Goal: Ask a question

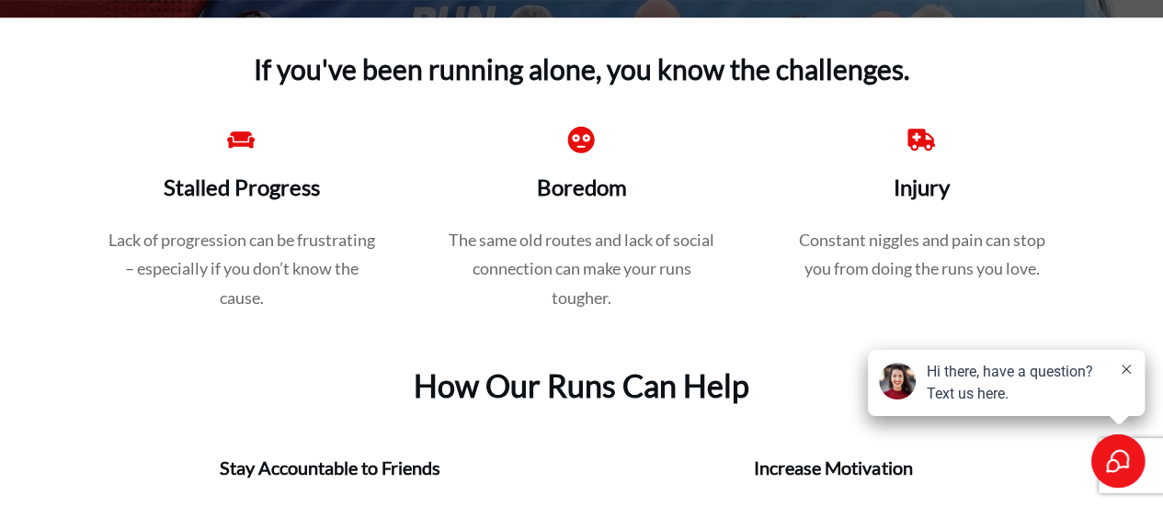
scroll to position [647, 0]
click at [1118, 461] on icon "Select to open the chat widget" at bounding box center [1118, 461] width 24 height 24
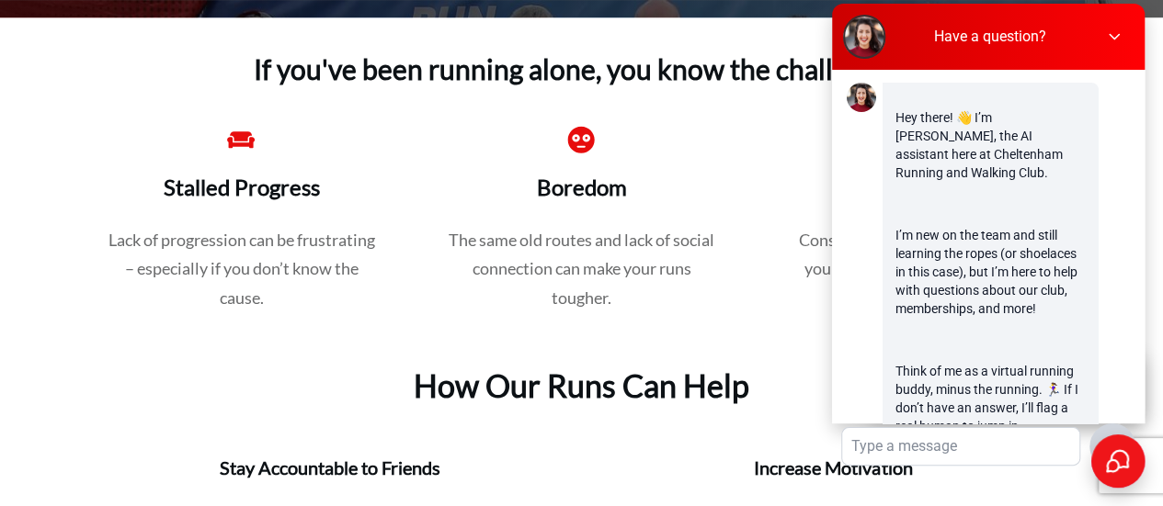
click at [980, 428] on textarea at bounding box center [960, 446] width 237 height 37
click at [948, 428] on textarea "is the loop around the lake" at bounding box center [960, 446] width 237 height 37
paste textarea "Is the loop around the lake in [GEOGRAPHIC_DATA] fully paved?"
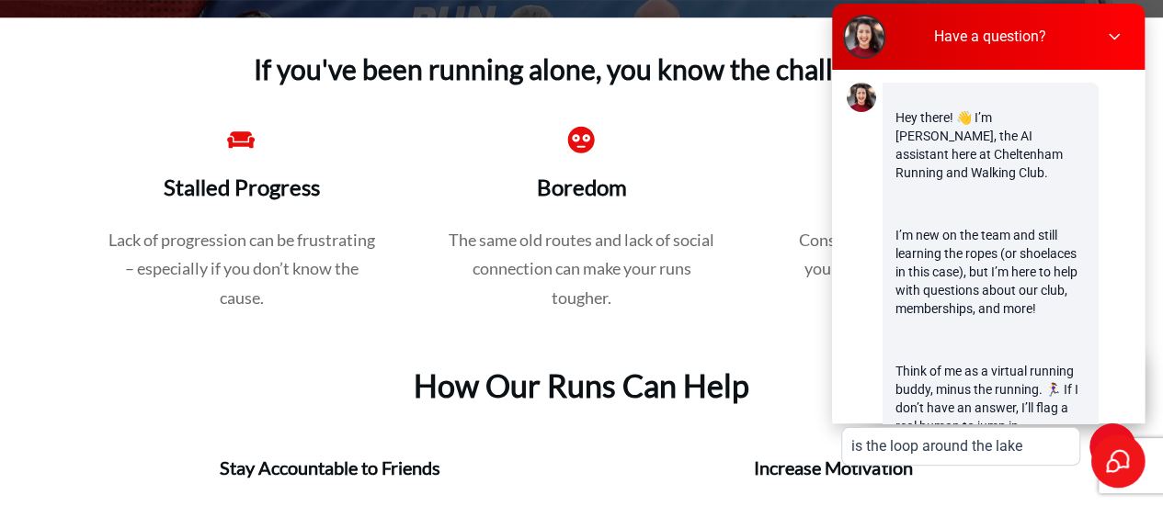
type textarea "Is the loop around the lake in [GEOGRAPHIC_DATA] fully paved?"
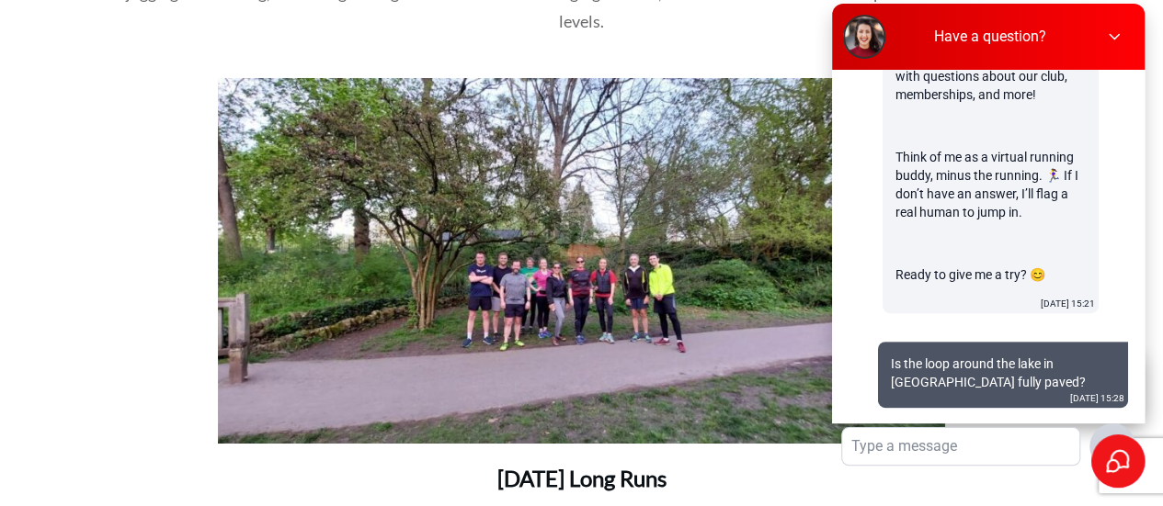
scroll to position [3278, 0]
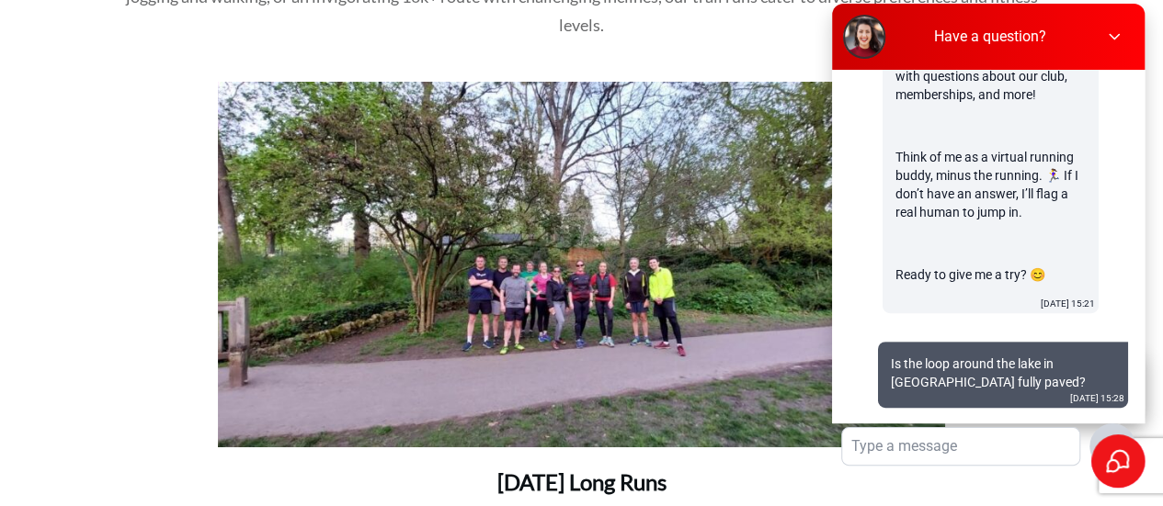
type textarea "?"
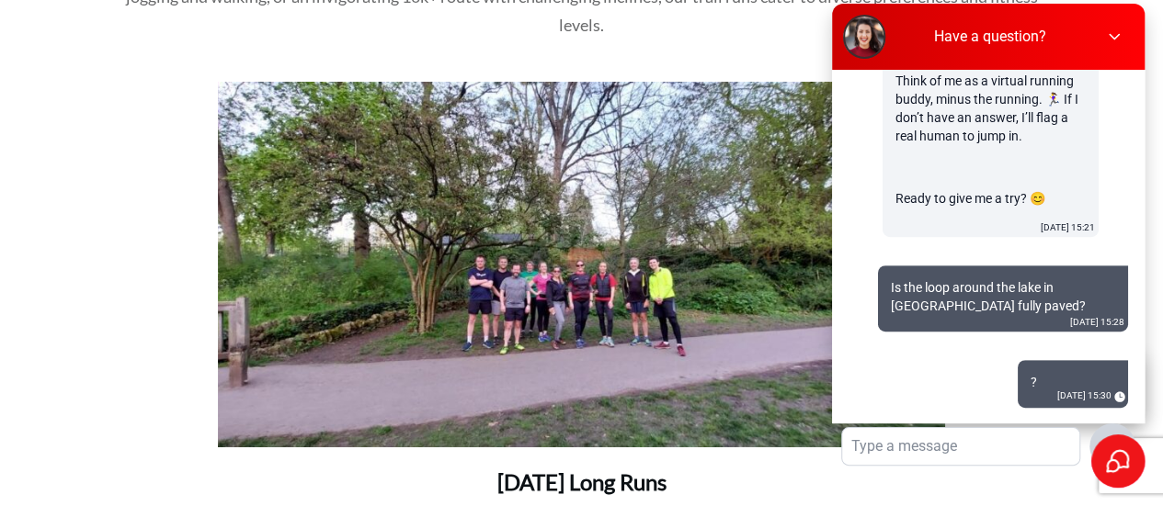
scroll to position [384, 0]
click at [1114, 34] on icon at bounding box center [1113, 37] width 18 height 18
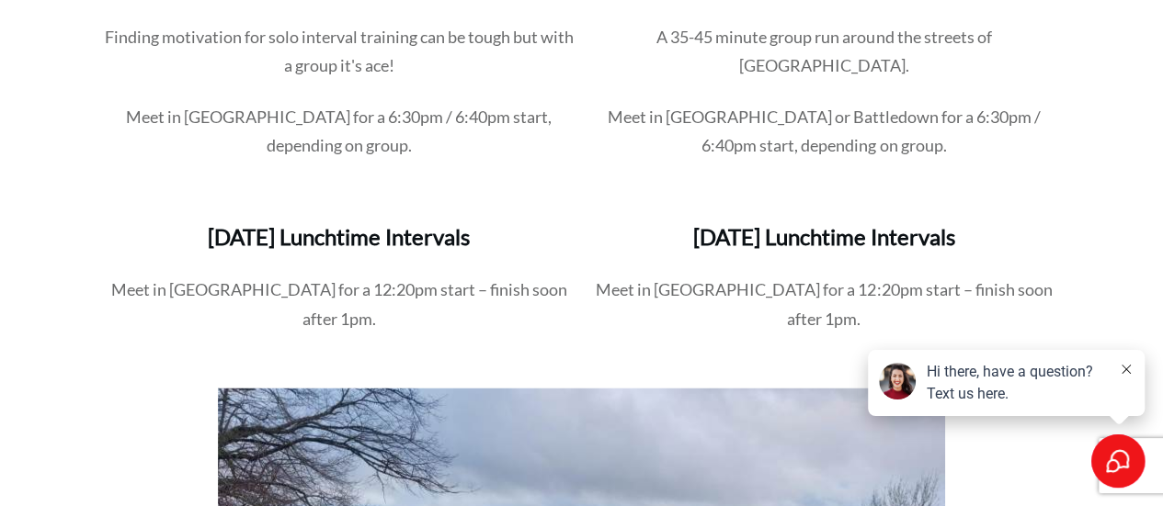
scroll to position [2085, 0]
